Goal: Task Accomplishment & Management: Complete application form

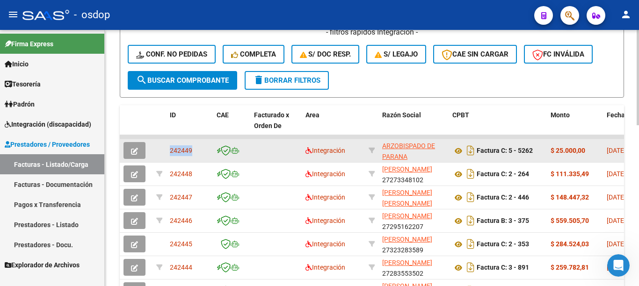
click at [133, 150] on icon "button" at bounding box center [134, 151] width 7 height 7
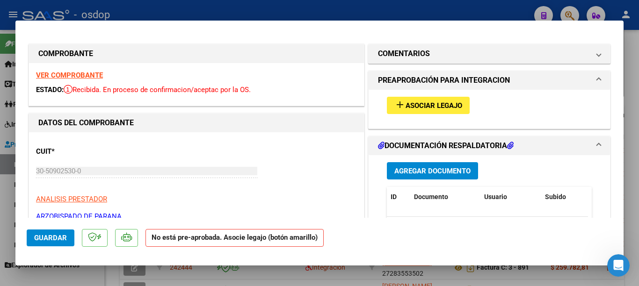
click at [394, 102] on mat-icon "add" at bounding box center [399, 104] width 11 height 11
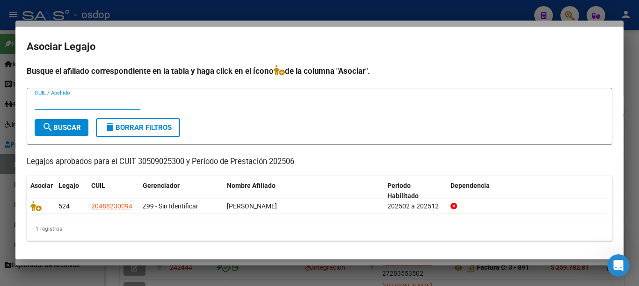
click at [0, 212] on div at bounding box center [319, 143] width 639 height 286
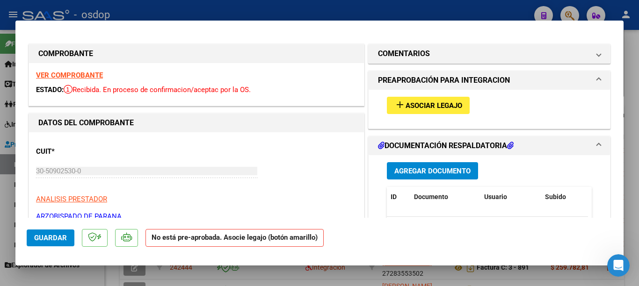
scroll to position [47, 0]
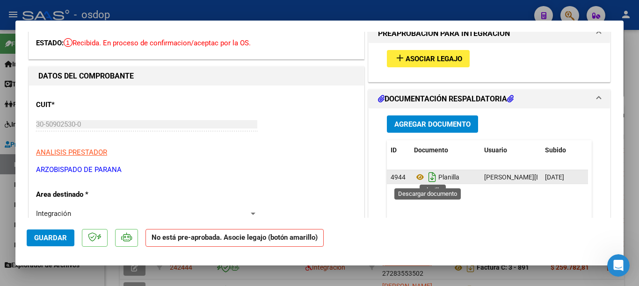
click at [430, 177] on icon "Descargar documento" at bounding box center [432, 177] width 12 height 15
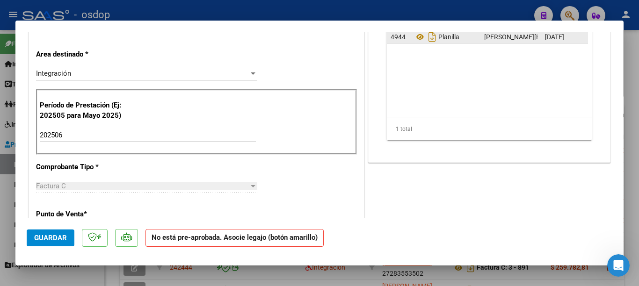
scroll to position [0, 47]
click at [545, 38] on icon at bounding box center [548, 36] width 7 height 9
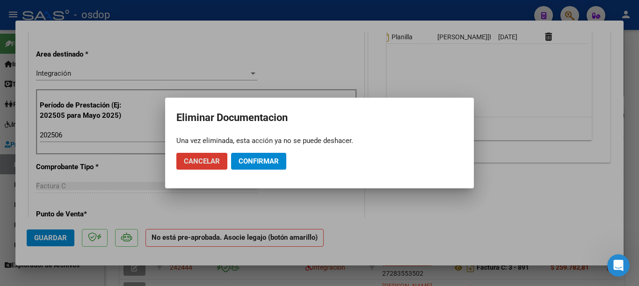
click at [272, 159] on span "Confirmar" at bounding box center [258, 161] width 40 height 8
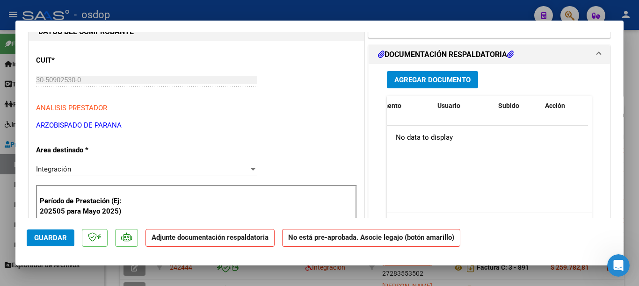
scroll to position [45, 0]
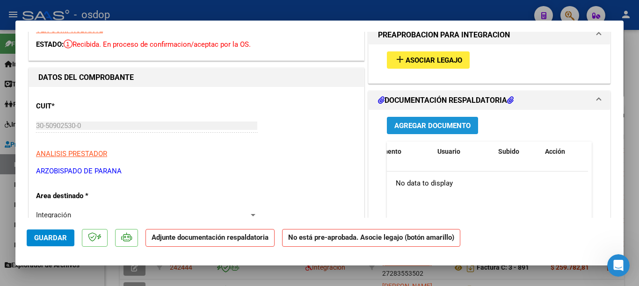
click at [443, 128] on span "Agregar Documento" at bounding box center [432, 126] width 76 height 8
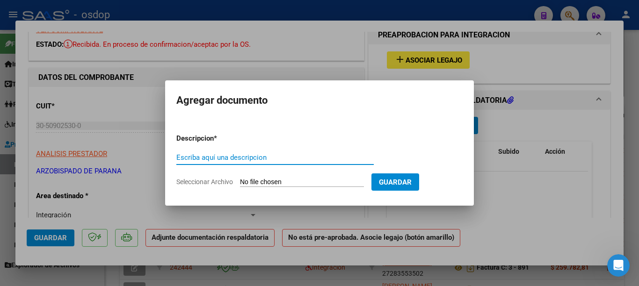
click at [279, 155] on input "Escriba aquí una descripcion" at bounding box center [274, 157] width 197 height 8
type input "planilla"
click at [319, 179] on input "Seleccionar Archivo" at bounding box center [302, 182] width 124 height 9
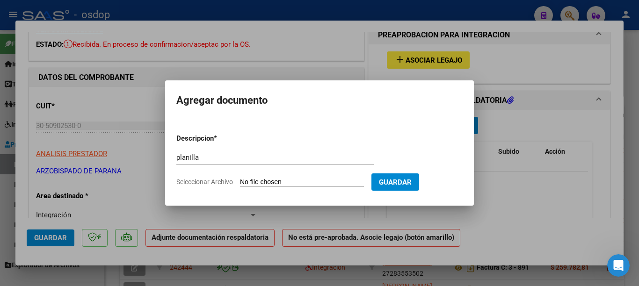
type input "C:\fakepath\junio_Giacinti-3 planilla.pdf"
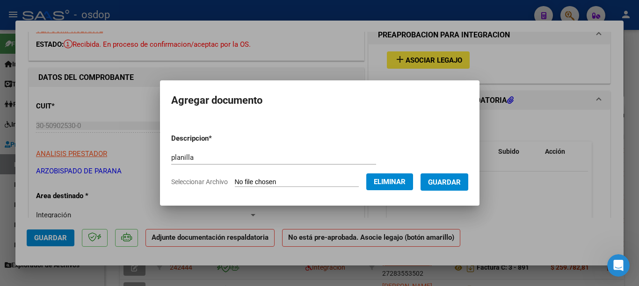
click at [451, 180] on span "Guardar" at bounding box center [444, 182] width 33 height 8
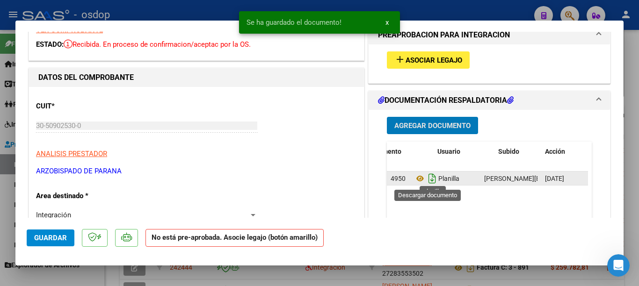
click at [428, 180] on icon "Descargar documento" at bounding box center [432, 178] width 12 height 15
